Goal: Answer question/provide support

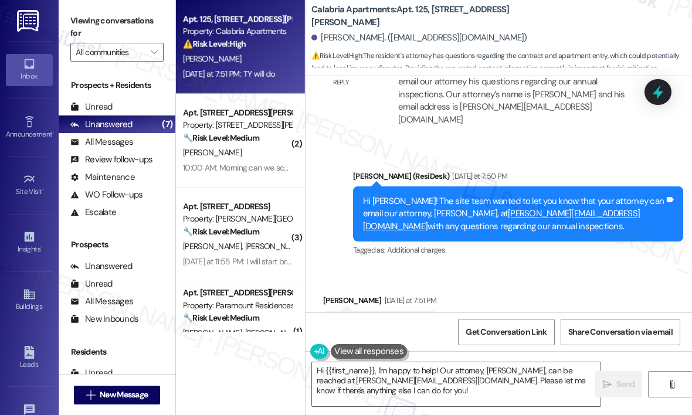
click at [235, 63] on div "[PERSON_NAME]" at bounding box center [237, 59] width 111 height 15
click at [473, 381] on textarea "Hi {{first_name}}, I'm happy to help! Our attorney, [PERSON_NAME], can be reach…" at bounding box center [456, 385] width 289 height 44
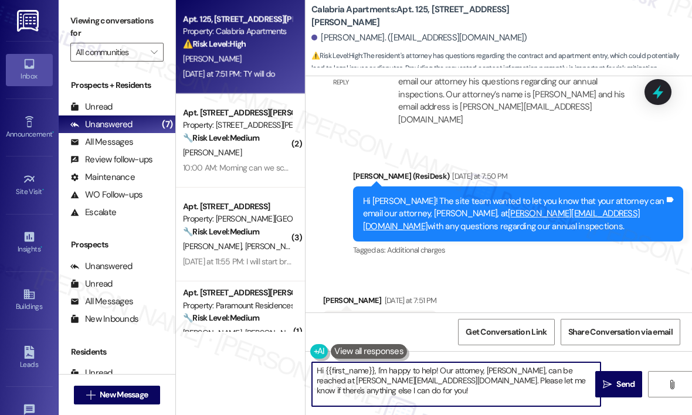
click at [473, 381] on textarea "Hi {{first_name}}, I'm happy to help! Our attorney, [PERSON_NAME], can be reach…" at bounding box center [456, 385] width 289 height 44
click at [473, 380] on textarea "Hi {{first_name}}, I'm happy to help! Our attorney, [PERSON_NAME], can be reach…" at bounding box center [456, 385] width 289 height 44
drag, startPoint x: 438, startPoint y: 370, endPoint x: 624, endPoint y: 388, distance: 186.8
click at [624, 388] on div "Hi {{first_name}}, I'm happy to help! Our attorney, [PERSON_NAME], can be reach…" at bounding box center [499, 395] width 387 height 88
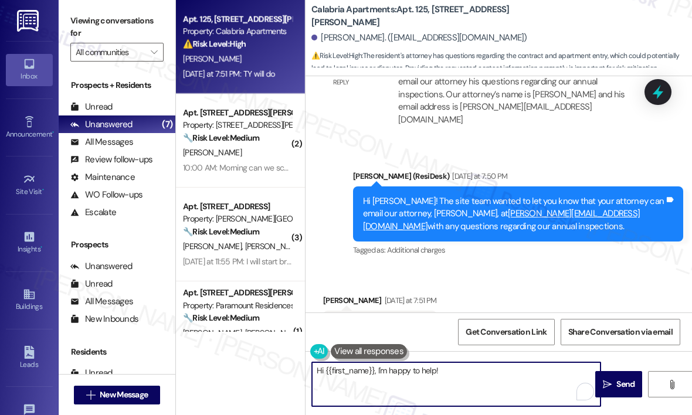
drag, startPoint x: 506, startPoint y: 365, endPoint x: 515, endPoint y: 364, distance: 9.4
click at [506, 365] on textarea "Hi {{first_name}}, I'm happy to help!" at bounding box center [456, 385] width 289 height 44
type textarea "Hi {{first_name}}, I'm happy to help!"
click at [618, 381] on span "Send" at bounding box center [626, 384] width 18 height 12
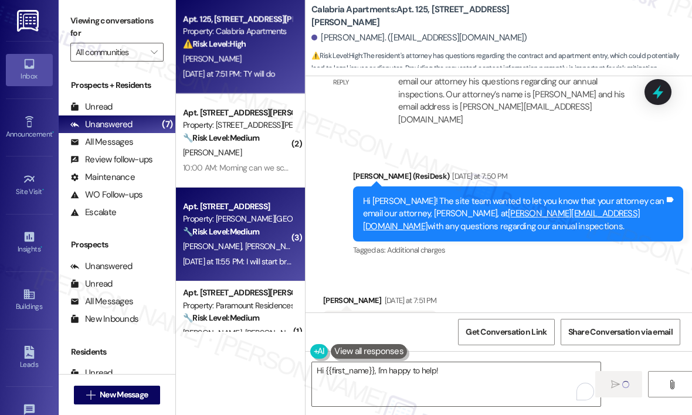
click at [248, 232] on strong "🔧 Risk Level: Medium" at bounding box center [221, 231] width 76 height 11
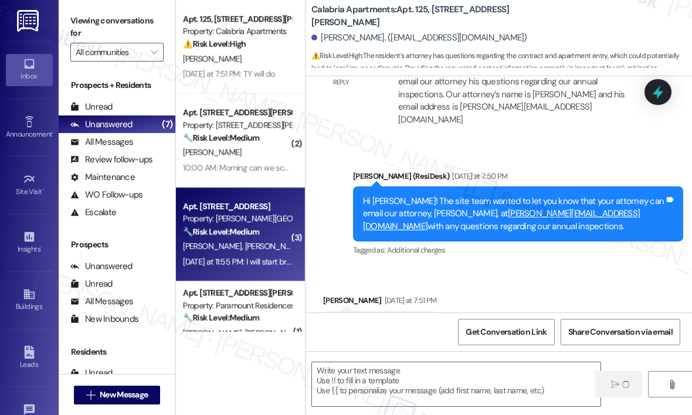
type textarea "Fetching suggested responses. Please feel free to read through the conversation…"
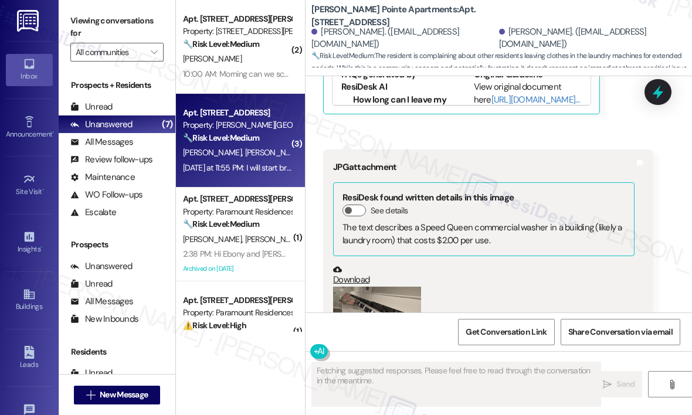
scroll to position [20093, 0]
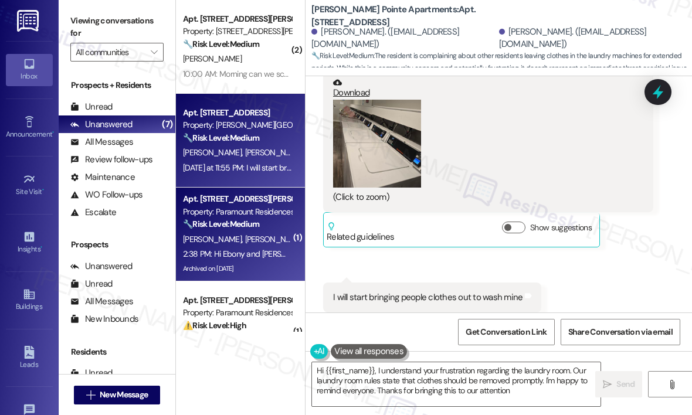
type textarea "Hi {{first_name}}, I understand your frustration regarding the laundry room. Ou…"
